Goal: Information Seeking & Learning: Compare options

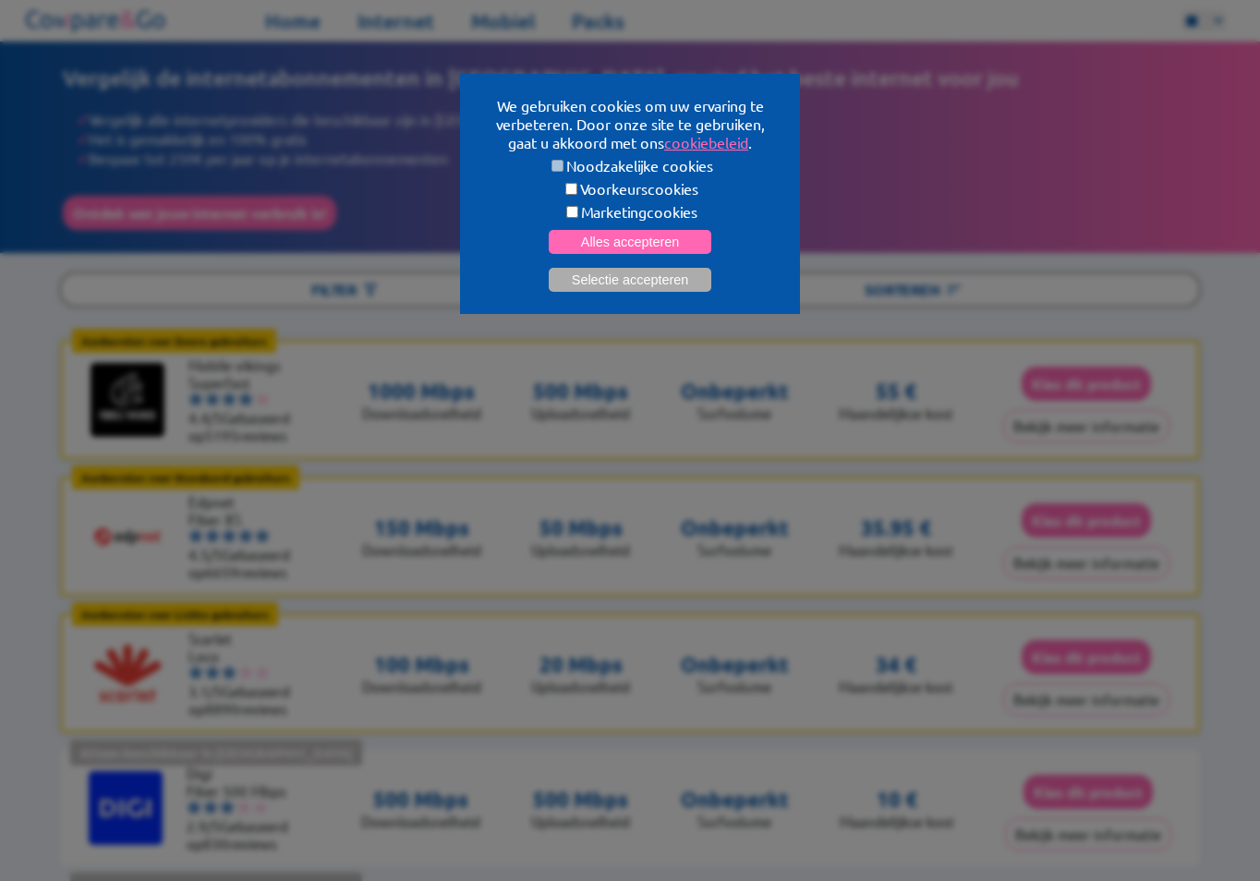
click at [668, 230] on button "Alles accepteren" at bounding box center [630, 242] width 163 height 24
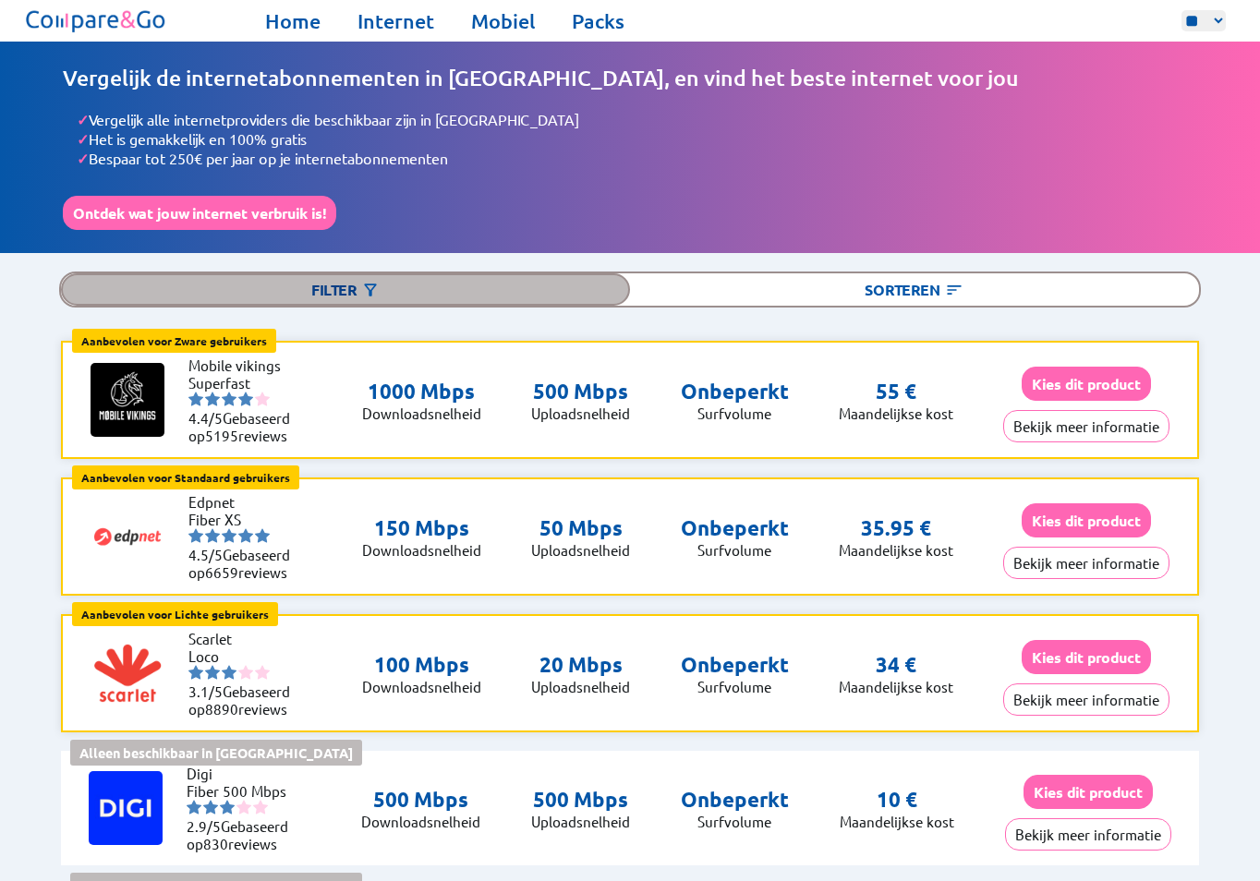
click at [352, 280] on div "Filter" at bounding box center [345, 289] width 569 height 32
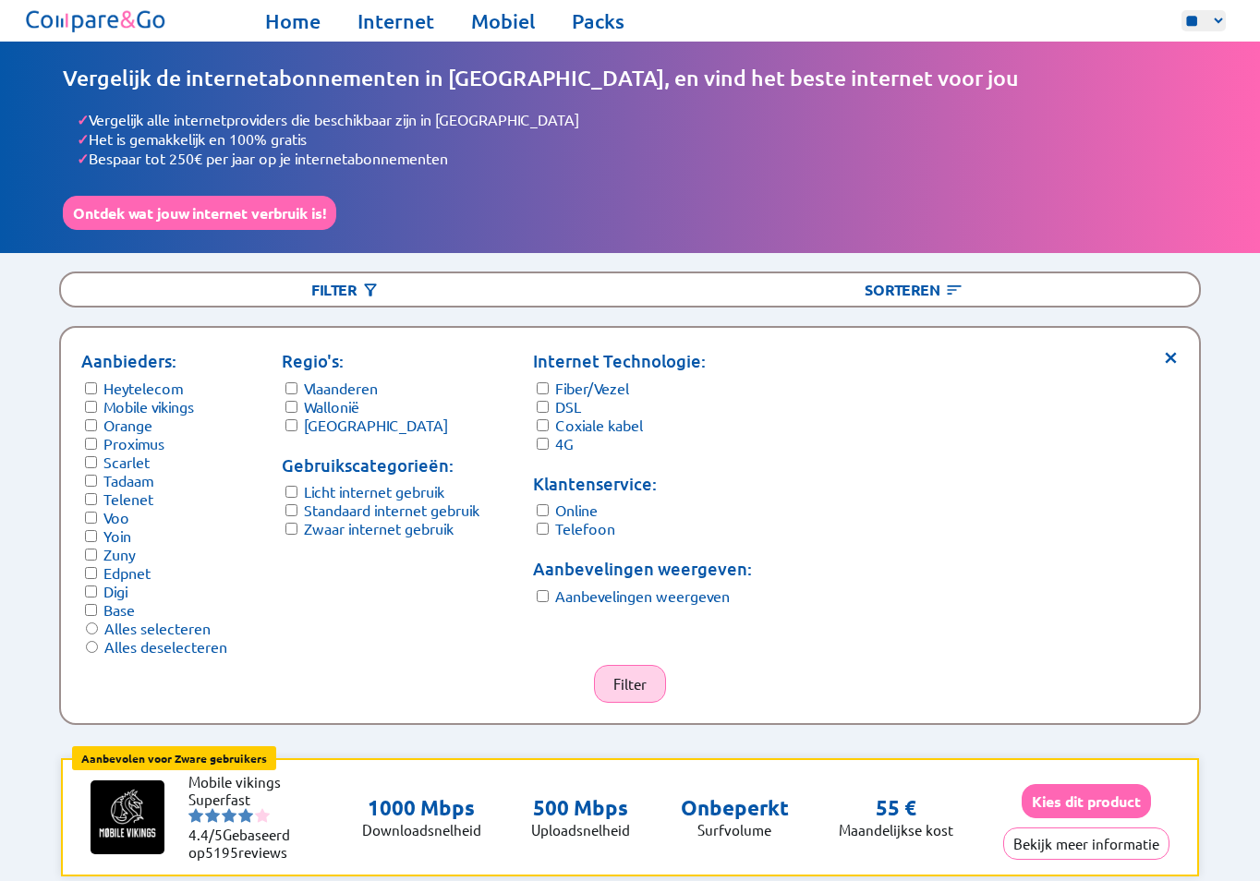
click at [629, 665] on button "Filter" at bounding box center [630, 684] width 72 height 38
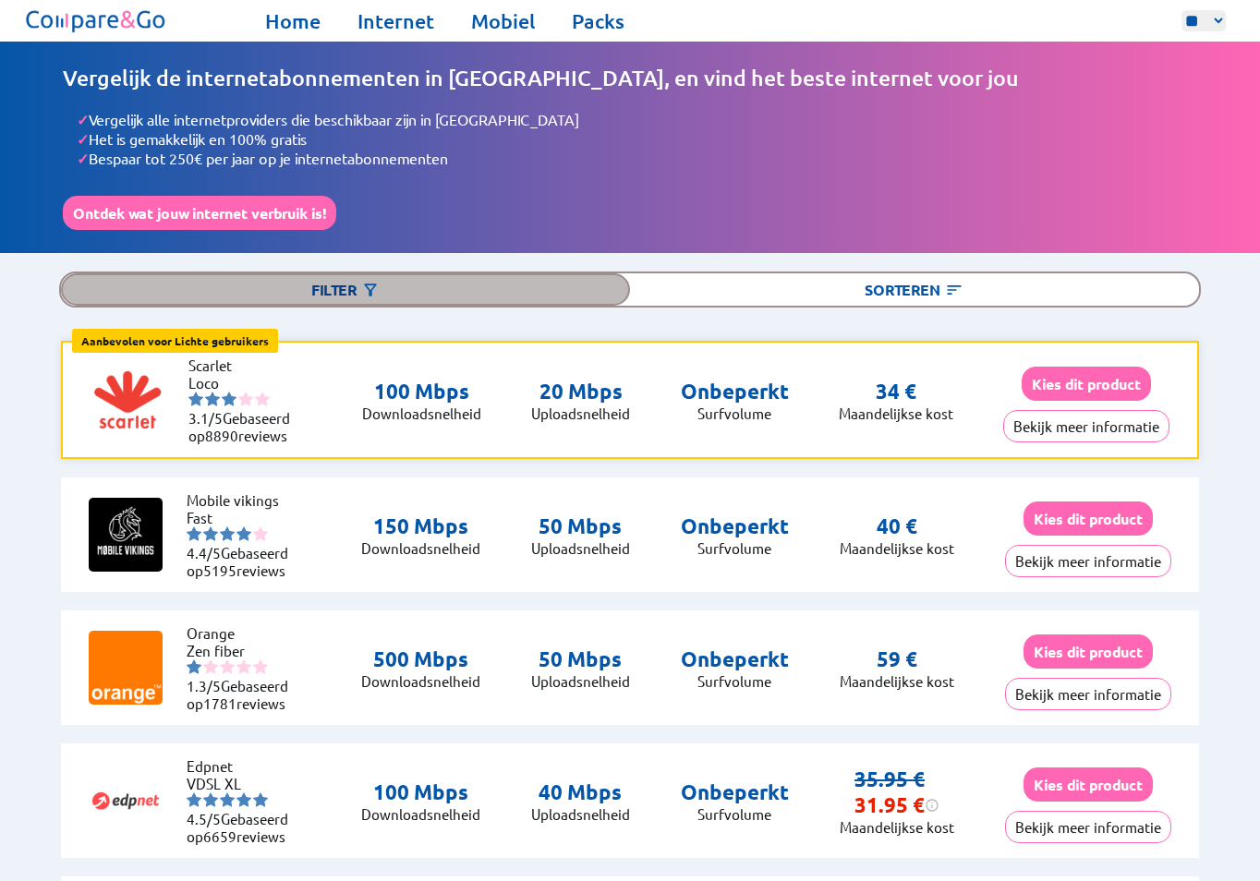
click at [358, 289] on div "Filter" at bounding box center [345, 289] width 569 height 32
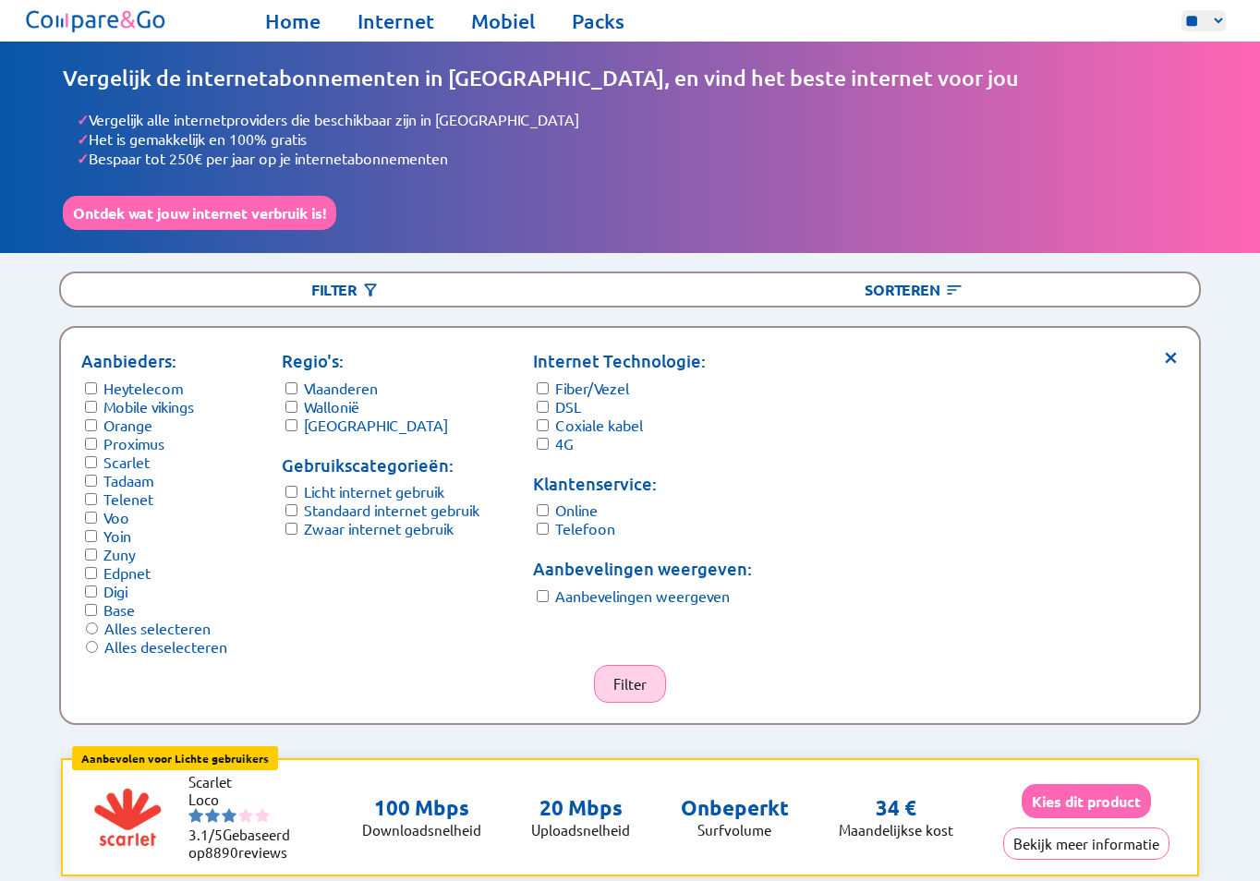
click at [622, 665] on button "Filter" at bounding box center [630, 684] width 72 height 38
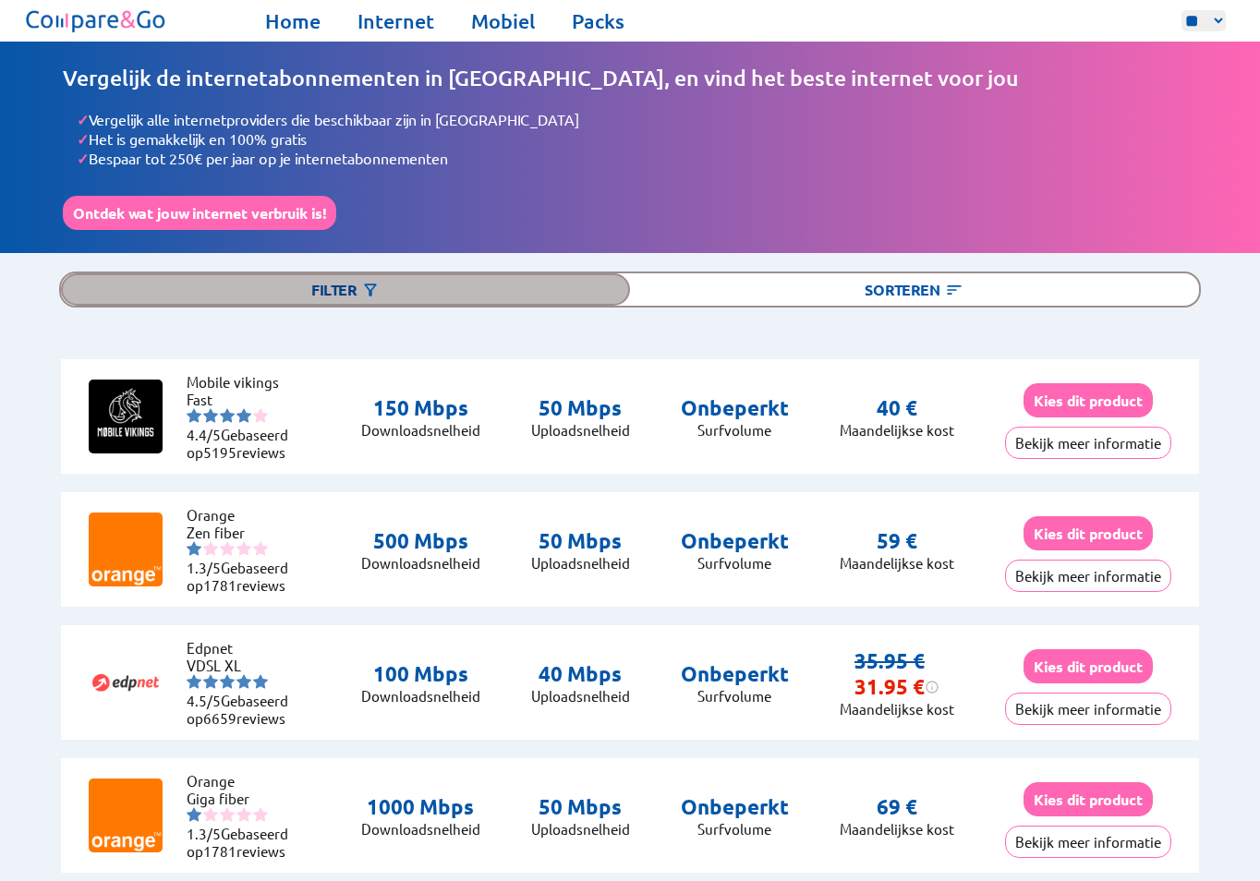
click at [342, 284] on div "Filter" at bounding box center [345, 289] width 569 height 32
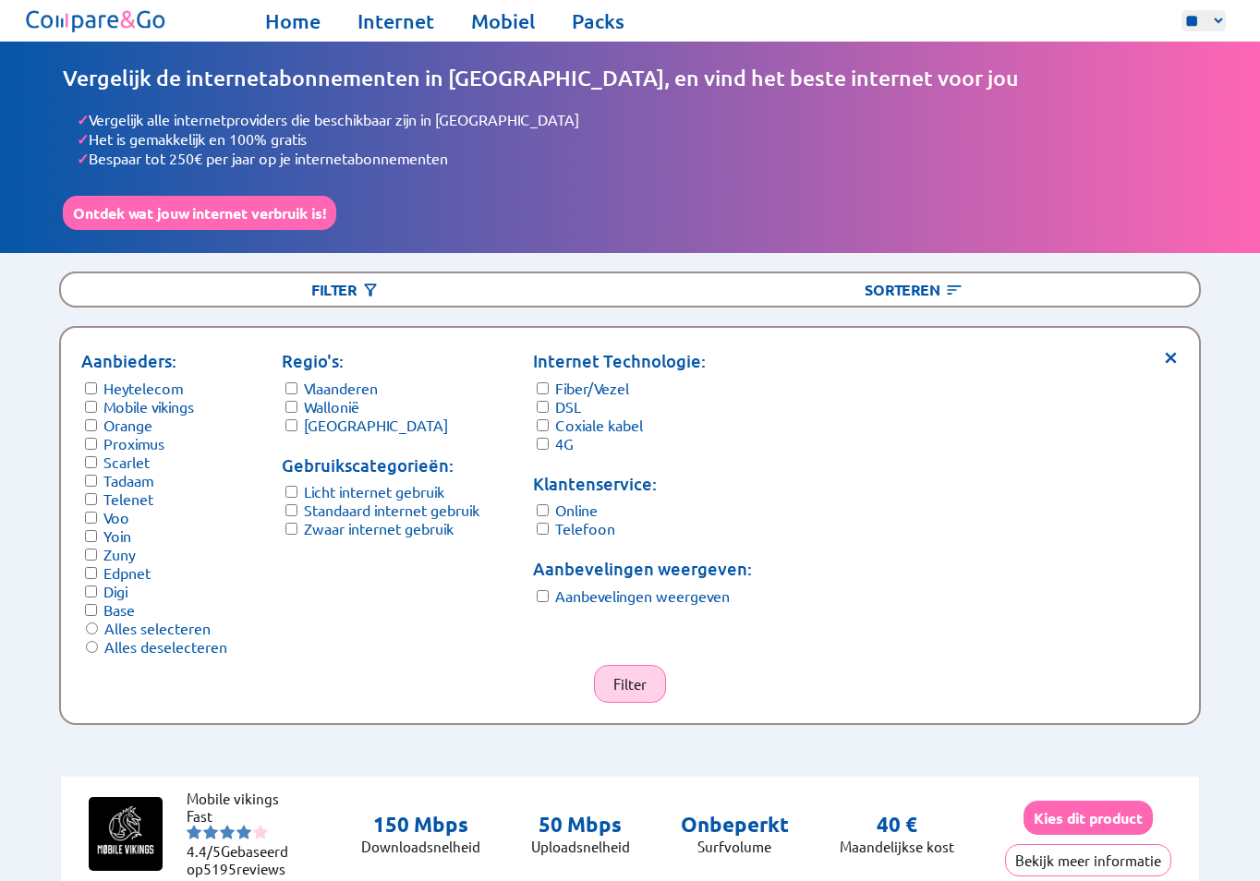
click at [646, 665] on button "Filter" at bounding box center [630, 684] width 72 height 38
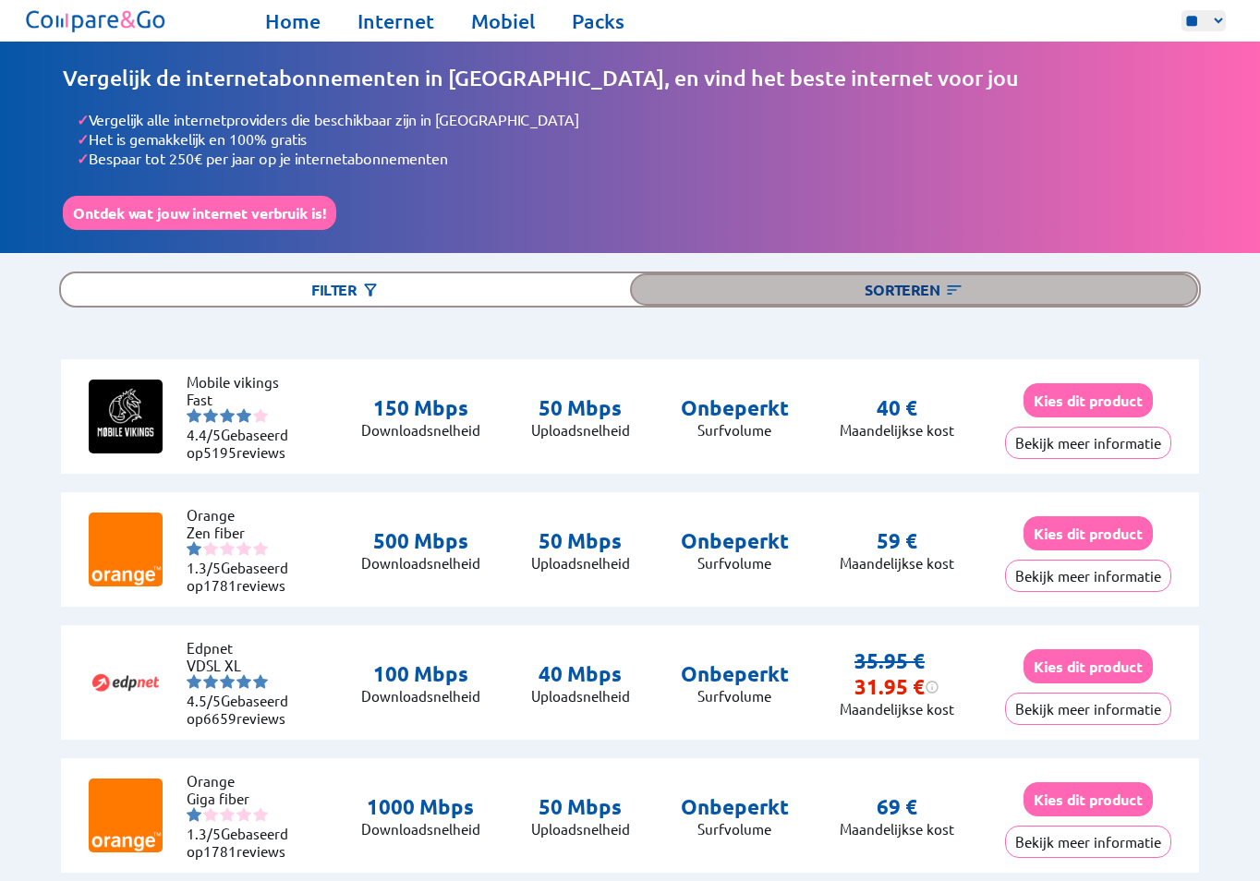
click at [920, 282] on div "Sorteren" at bounding box center [914, 289] width 569 height 32
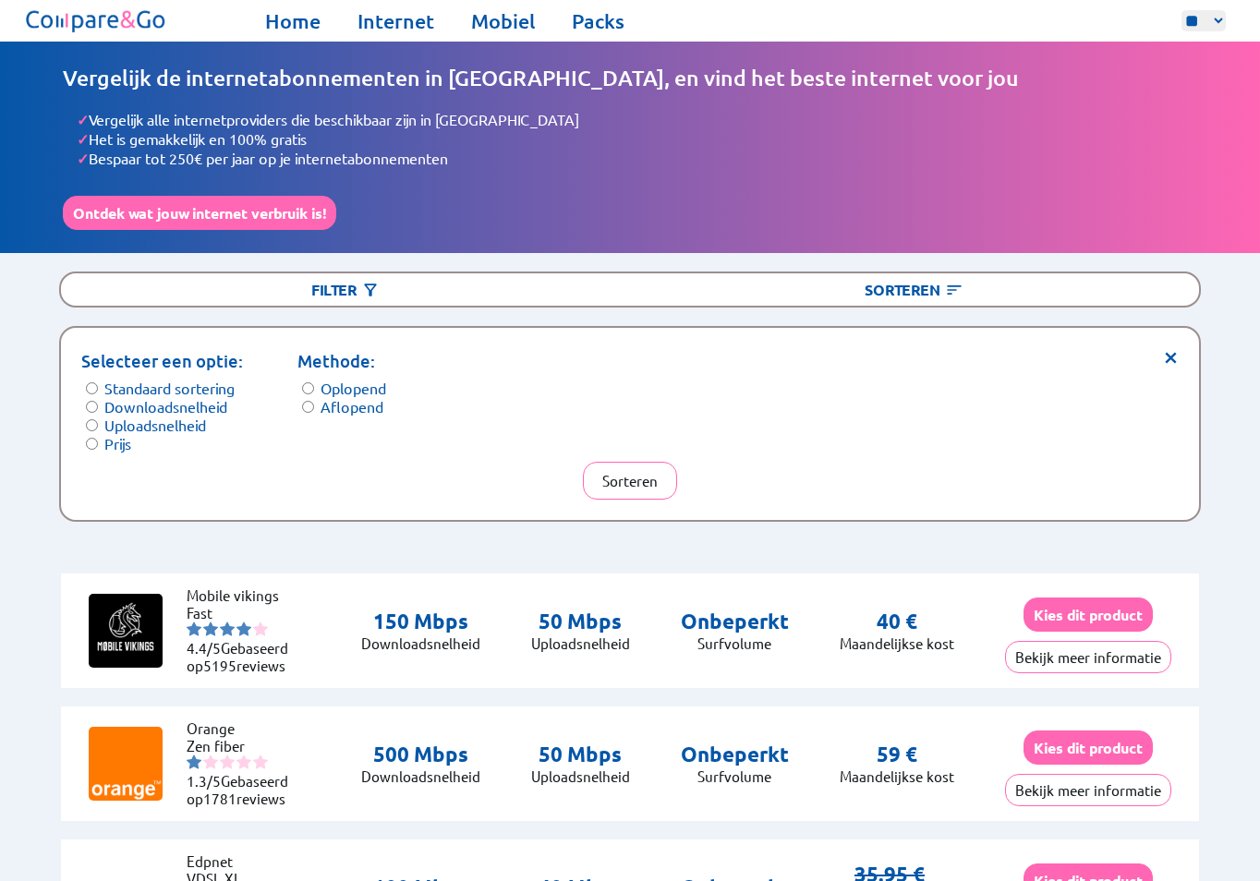
click at [103, 441] on form "Selecteer een optie: Standaard sortering Downloadsnelheid Uploadsnelheid Prijs" at bounding box center [162, 400] width 162 height 104
click at [642, 467] on button "Sorteren" at bounding box center [630, 481] width 94 height 38
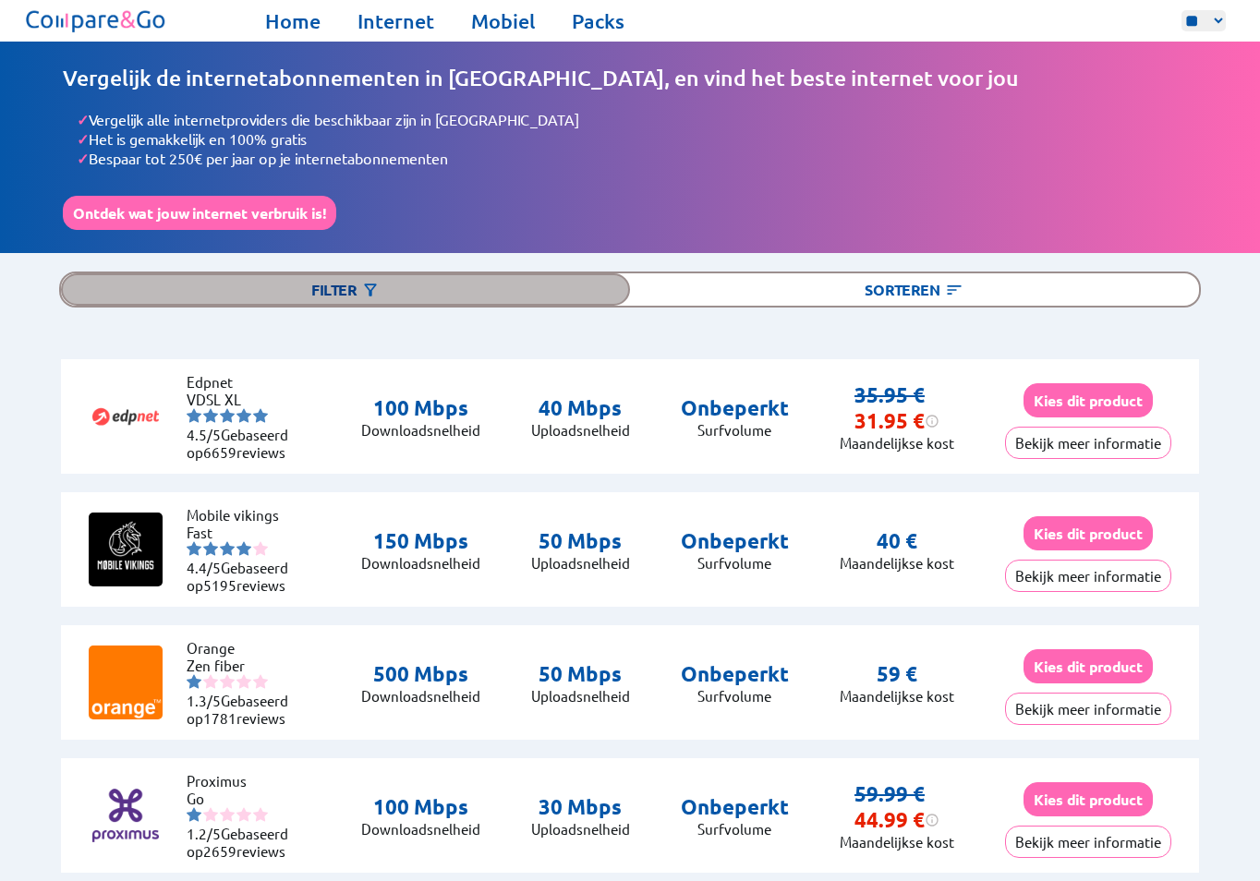
click at [358, 286] on div "Filter" at bounding box center [345, 289] width 569 height 32
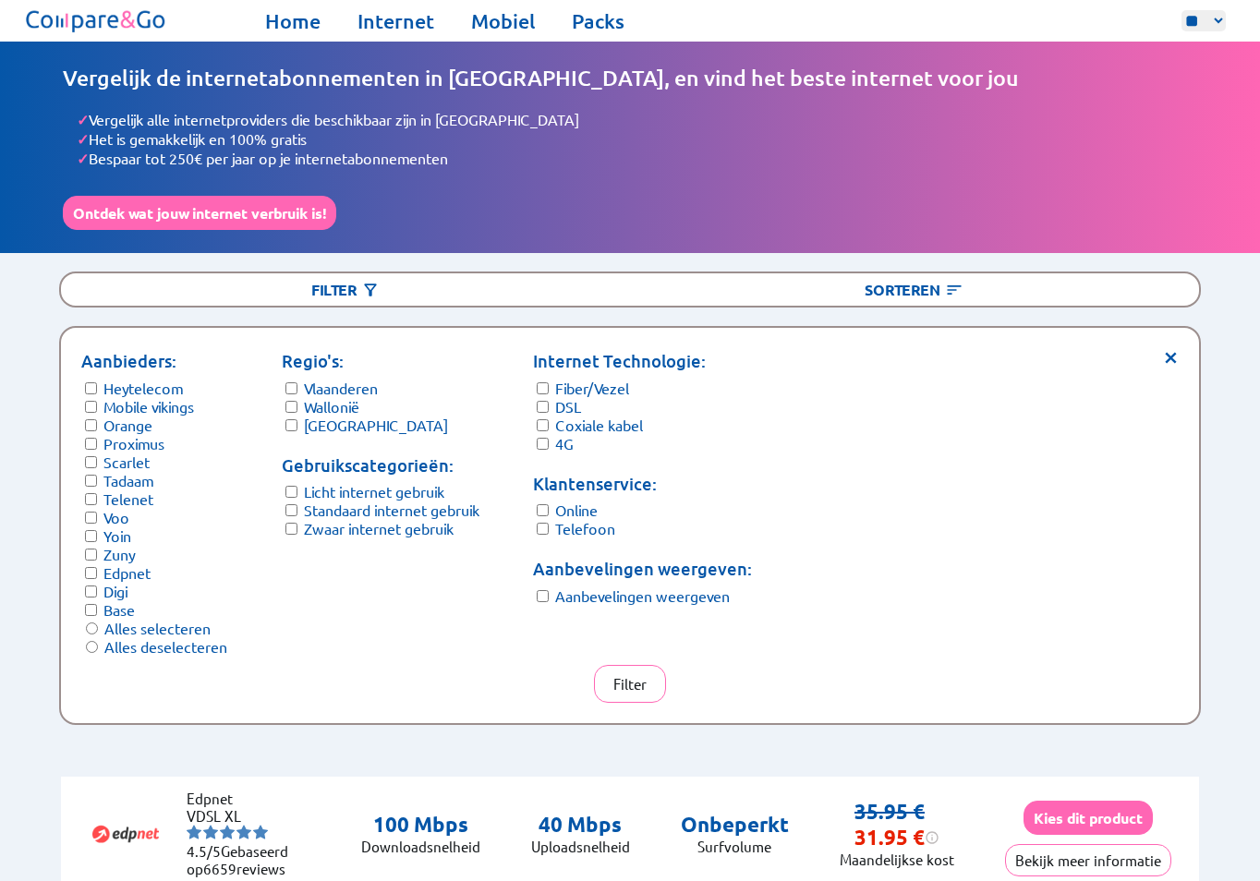
click at [390, 482] on label "Licht internet gebruik" at bounding box center [374, 491] width 140 height 18
click at [167, 619] on label "Alles selecteren" at bounding box center [157, 628] width 106 height 18
click at [624, 665] on button "Filter" at bounding box center [630, 684] width 72 height 38
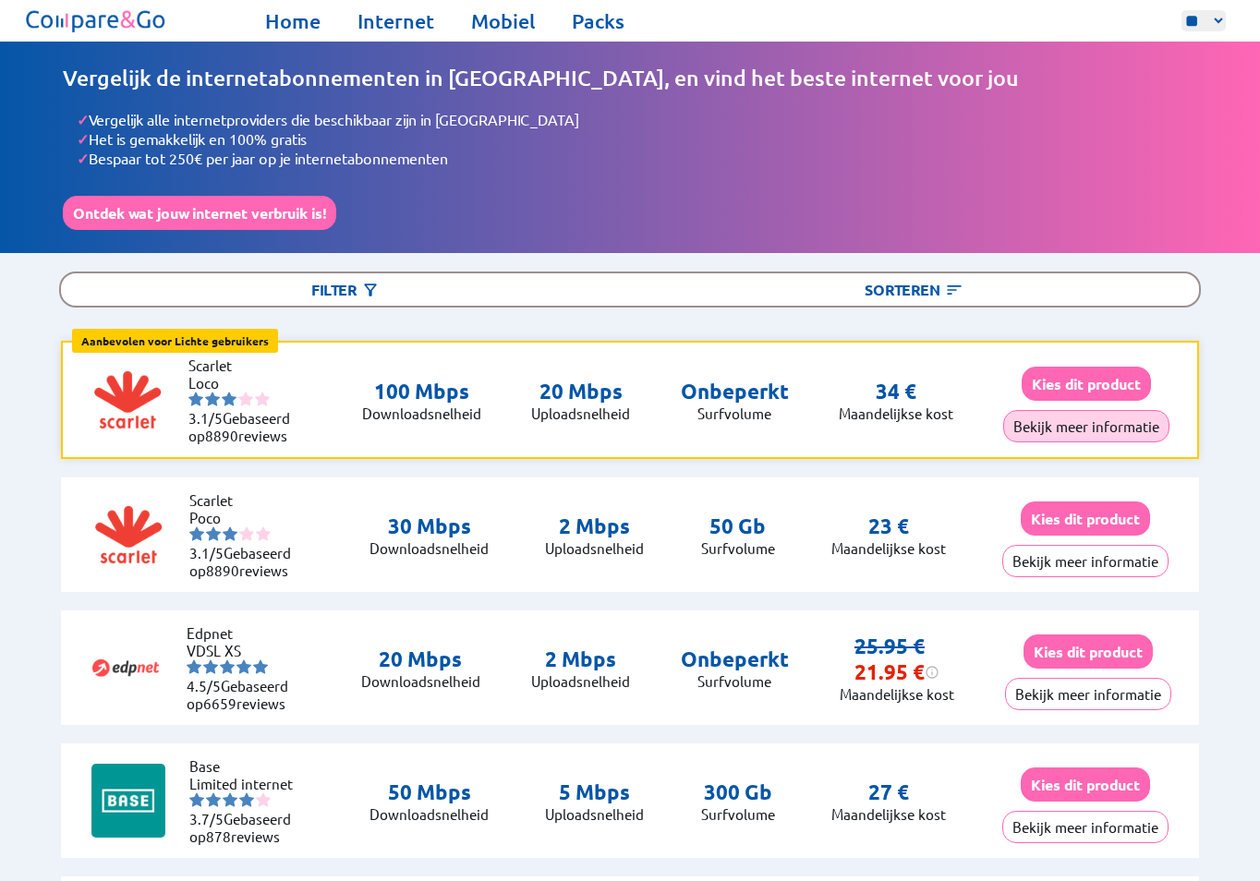
click at [1069, 415] on button "Bekijk meer informatie" at bounding box center [1086, 426] width 166 height 32
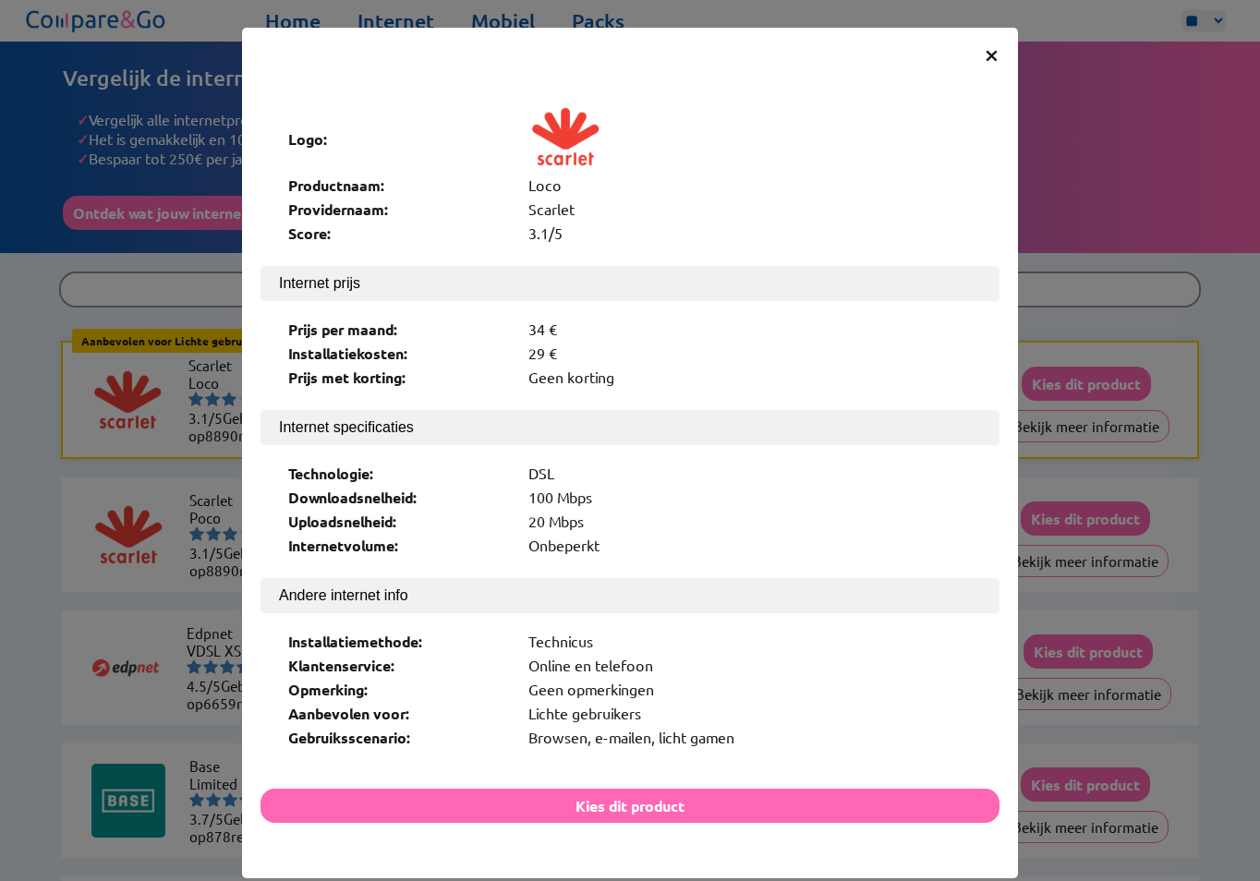
click at [984, 58] on span "×" at bounding box center [992, 53] width 16 height 33
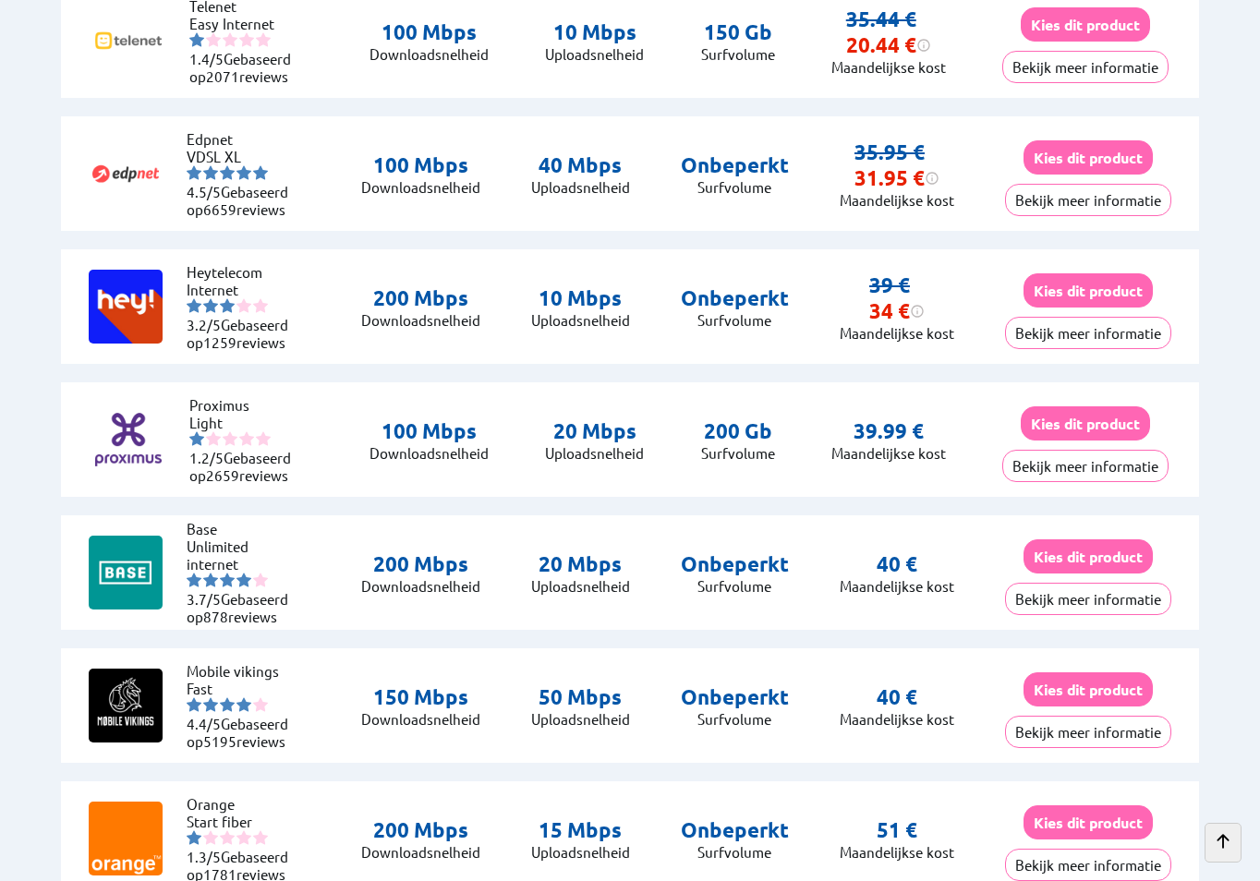
scroll to position [1201, 0]
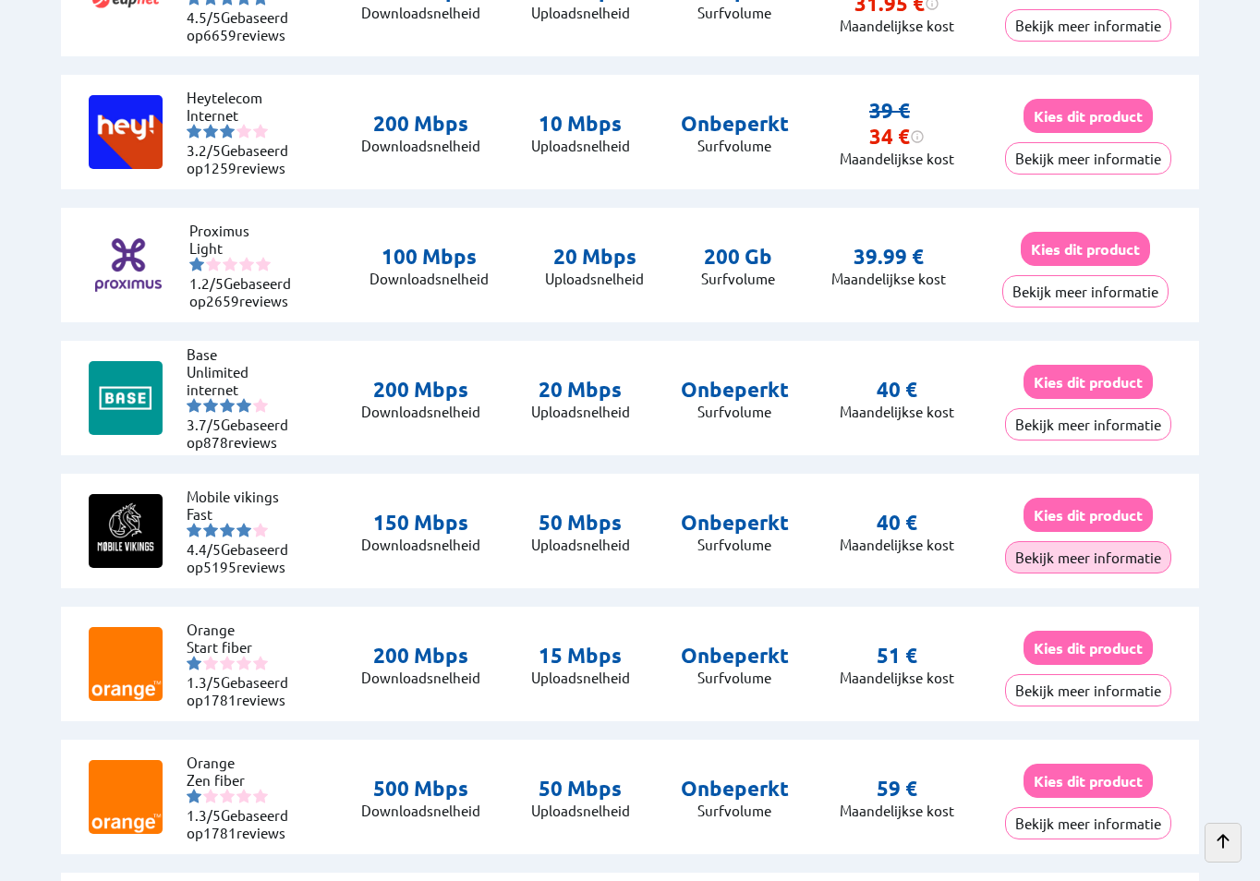
click at [1041, 550] on button "Bekijk meer informatie" at bounding box center [1088, 557] width 166 height 32
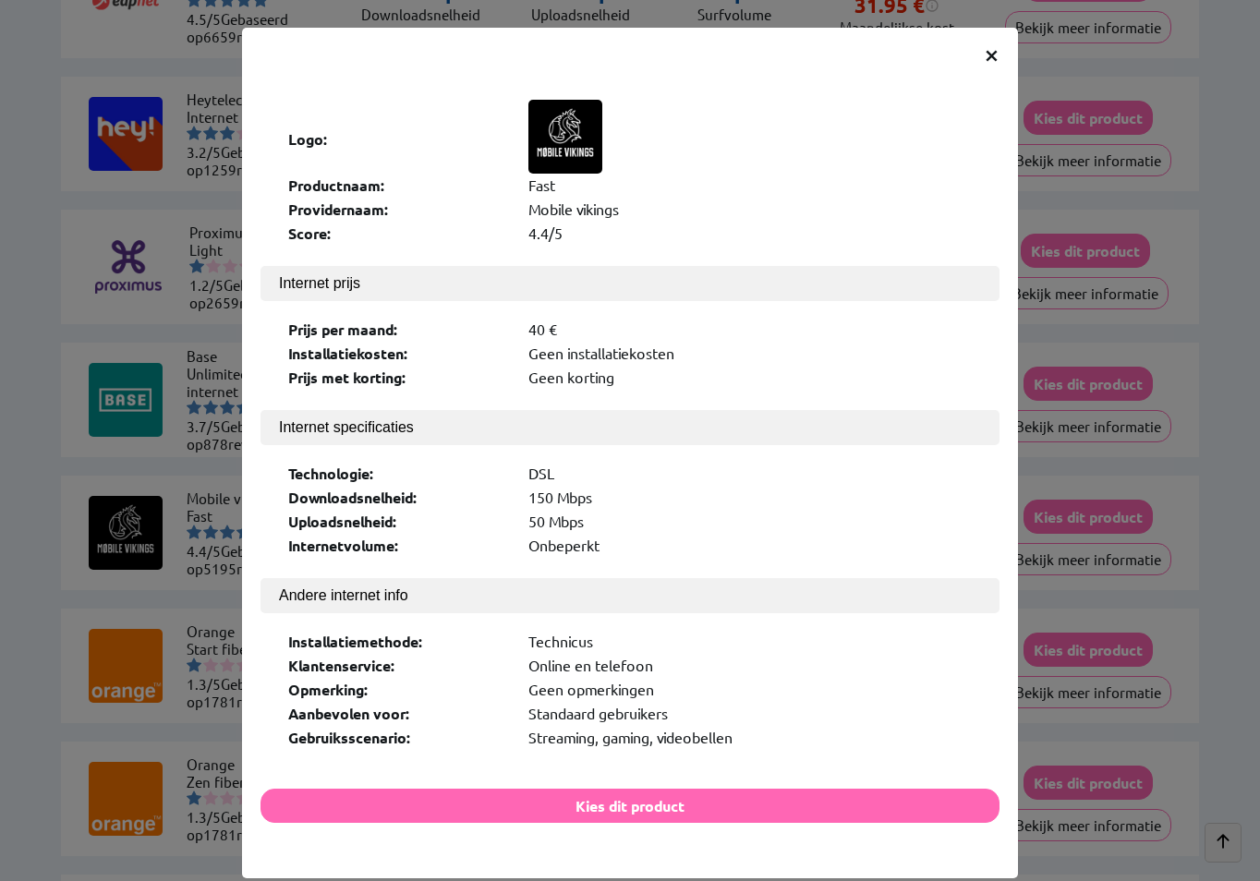
scroll to position [15, 0]
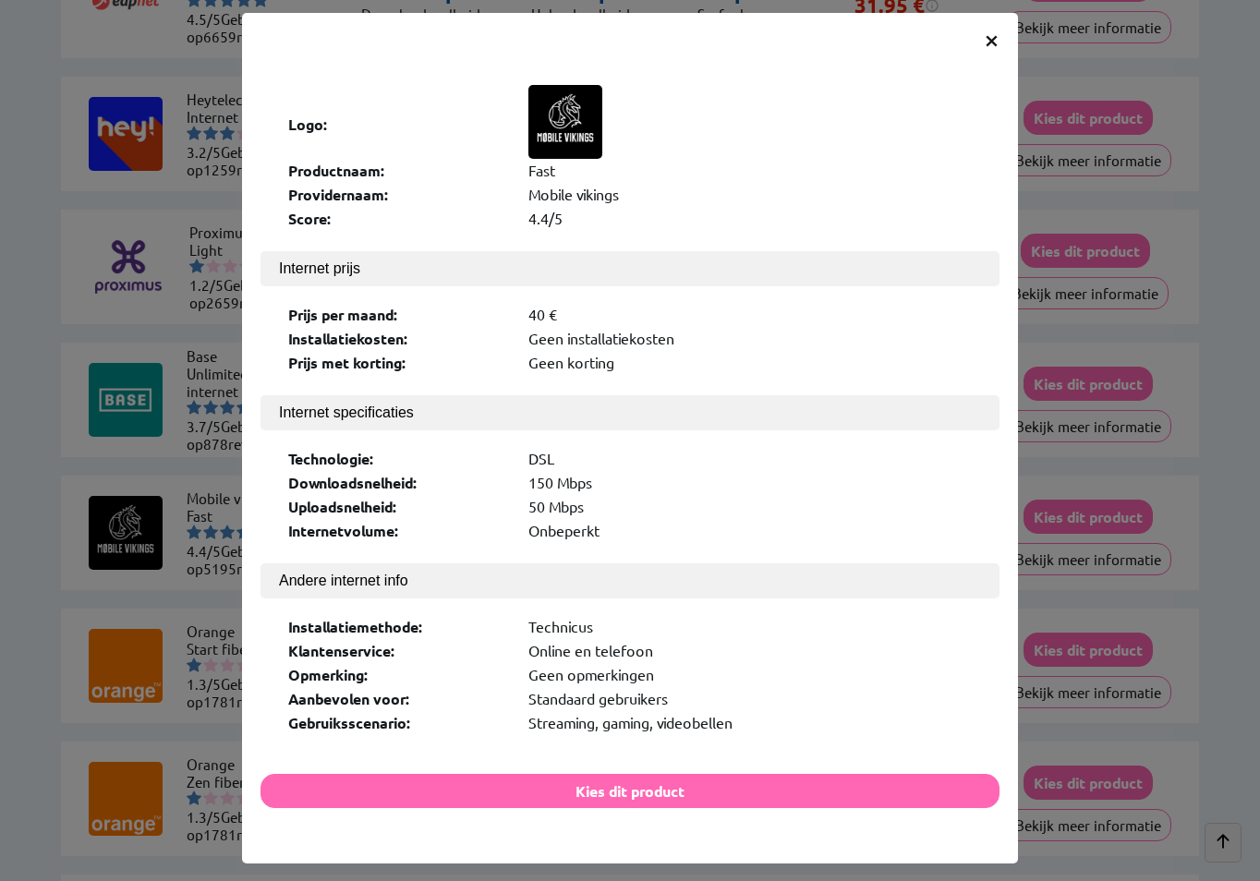
click at [987, 43] on span "×" at bounding box center [992, 38] width 16 height 33
